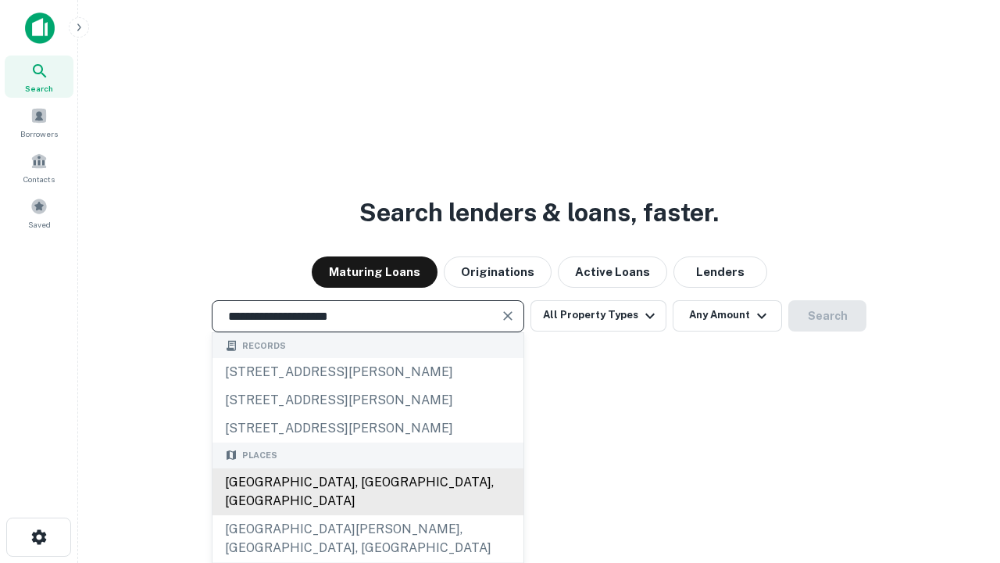
click at [367, 515] on div "Santa Monica, CA, USA" at bounding box center [368, 491] width 311 height 47
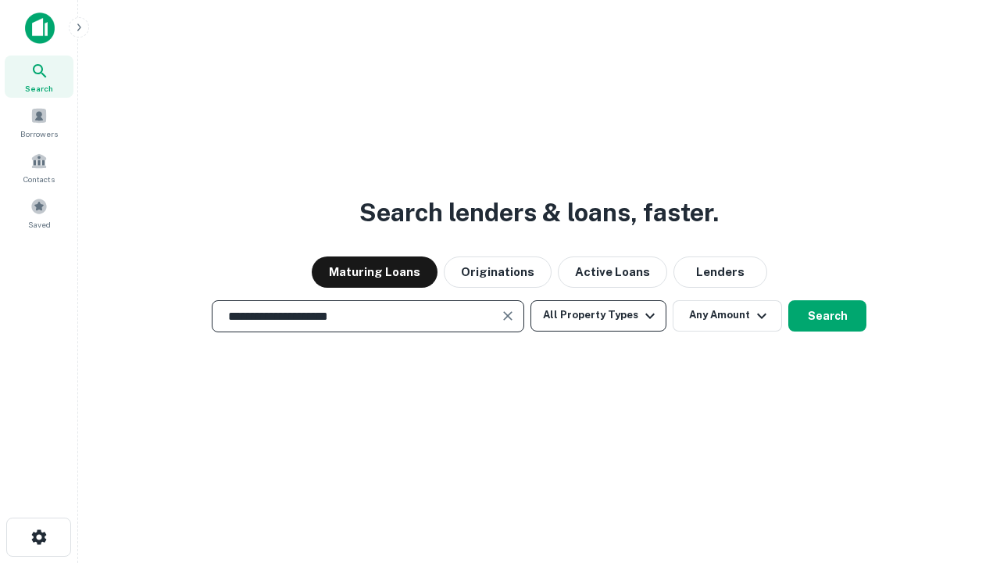
type input "**********"
click at [599, 315] on button "All Property Types" at bounding box center [599, 315] width 136 height 31
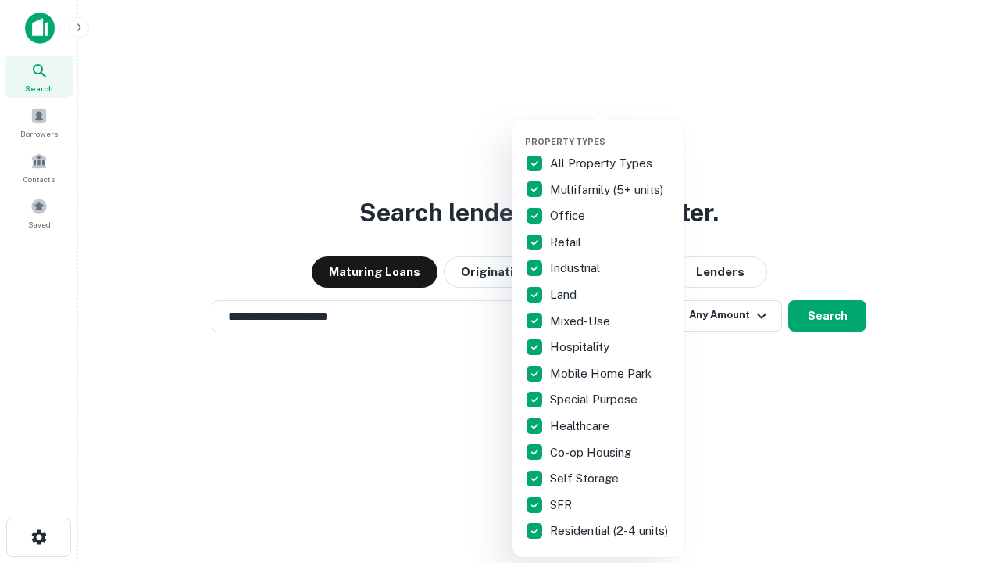
click at [611, 131] on button "button" at bounding box center [611, 131] width 172 height 1
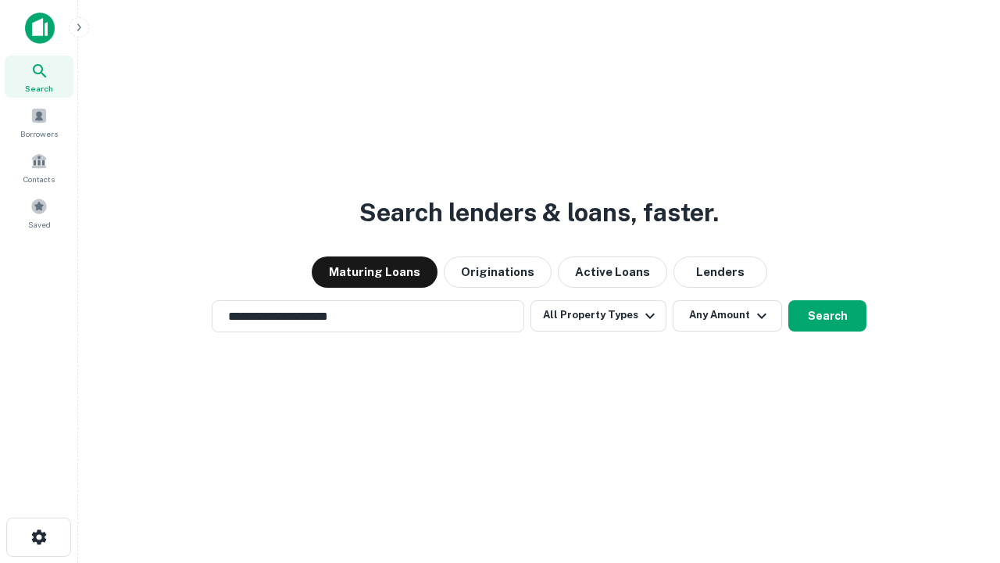
scroll to position [24, 0]
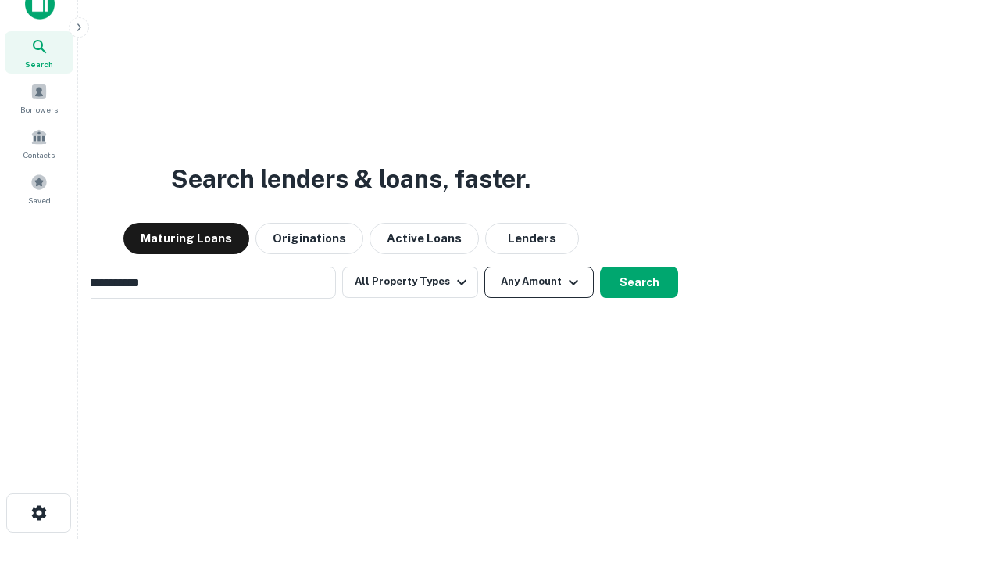
click at [484, 266] on button "Any Amount" at bounding box center [538, 281] width 109 height 31
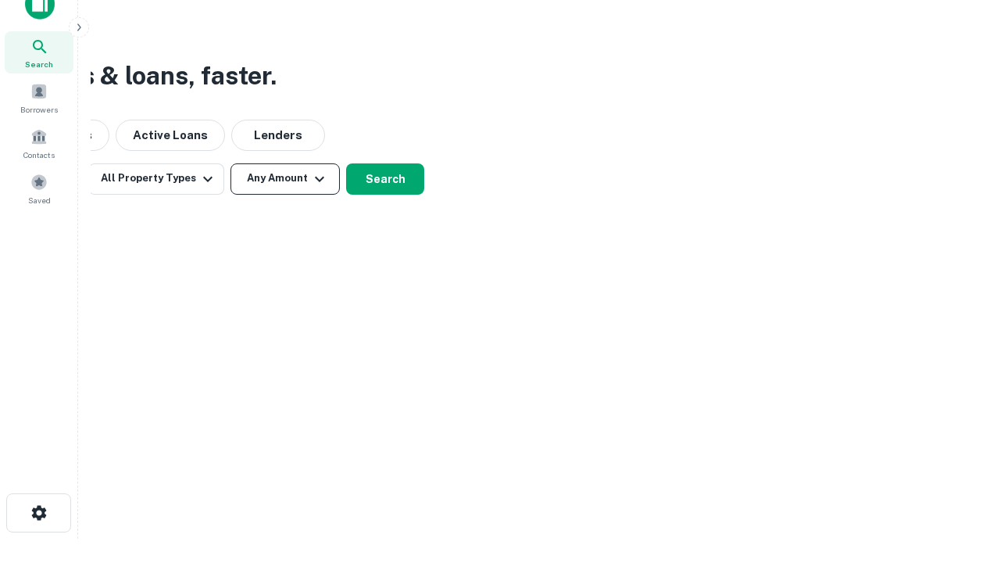
scroll to position [25, 0]
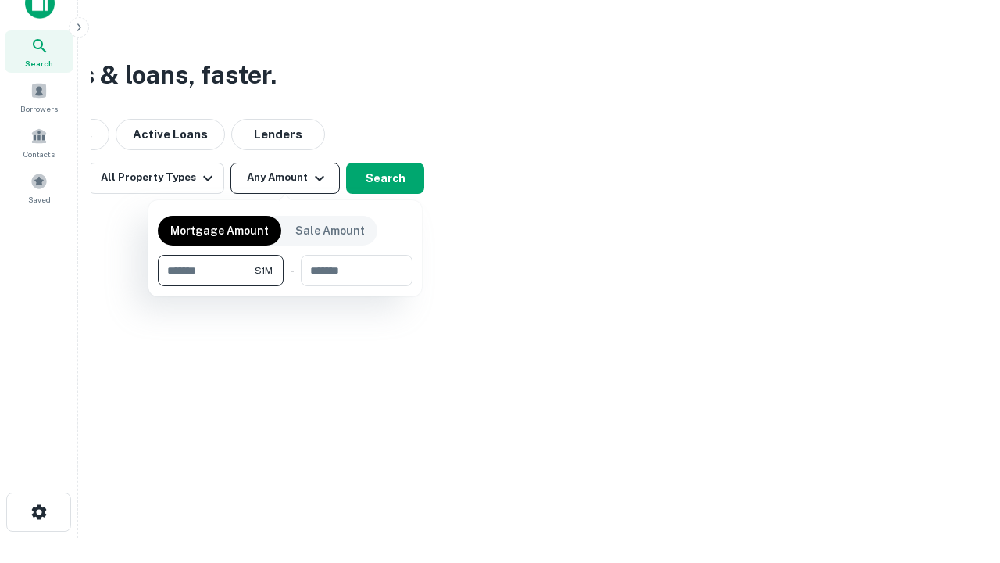
type input "*******"
click at [285, 286] on button "button" at bounding box center [285, 286] width 255 height 1
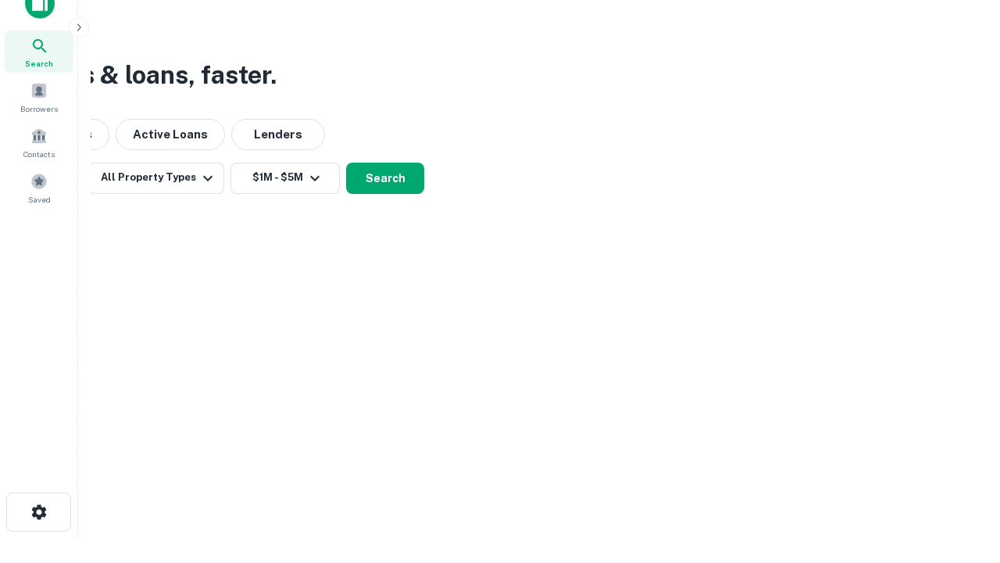
scroll to position [24, 0]
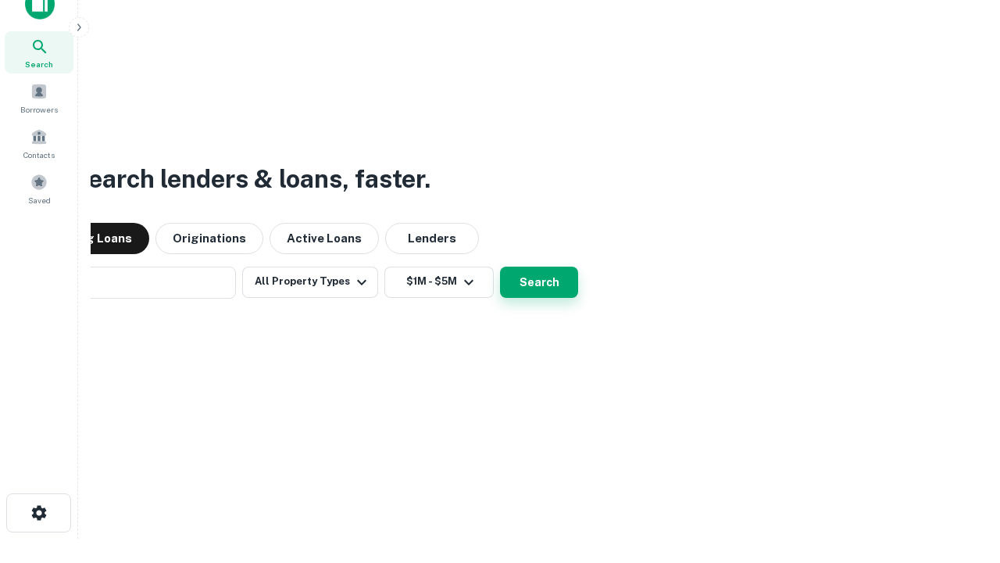
click at [500, 266] on button "Search" at bounding box center [539, 281] width 78 height 31
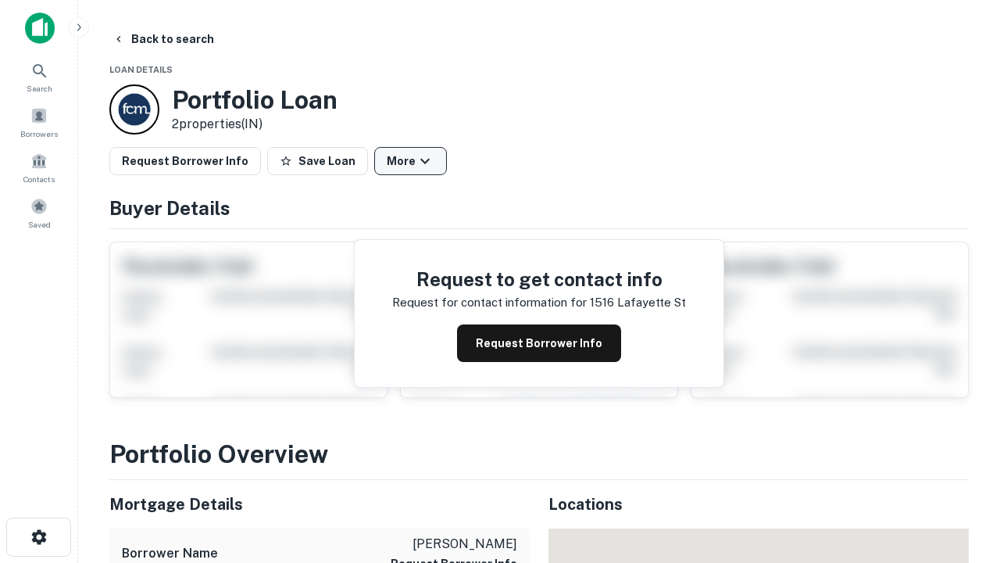
click at [410, 161] on button "More" at bounding box center [410, 161] width 73 height 28
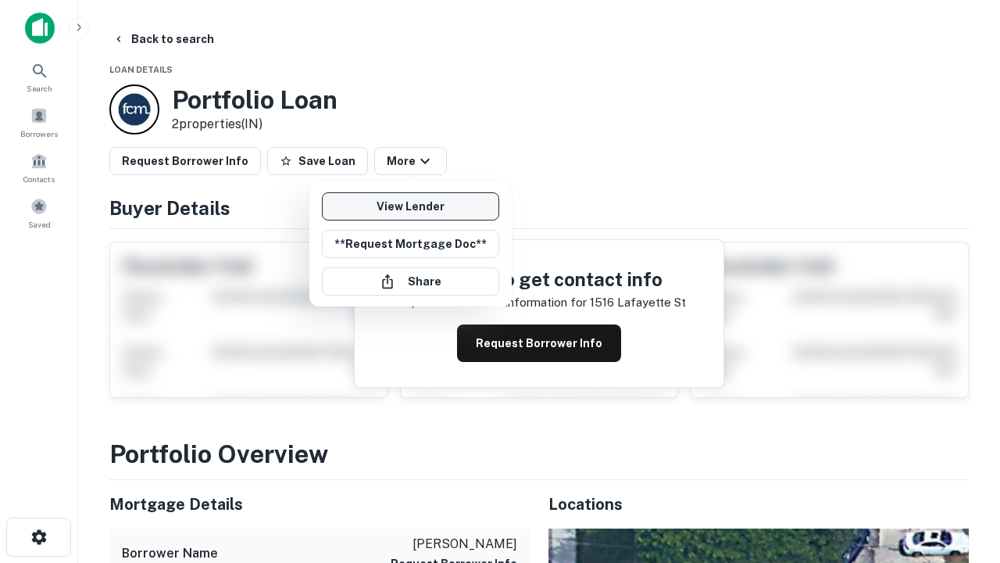
click at [410, 206] on link "View Lender" at bounding box center [410, 206] width 177 height 28
